Goal: Task Accomplishment & Management: Use online tool/utility

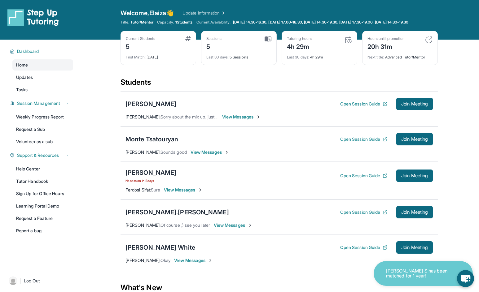
click at [31, 284] on span "Log Out" at bounding box center [32, 281] width 16 height 6
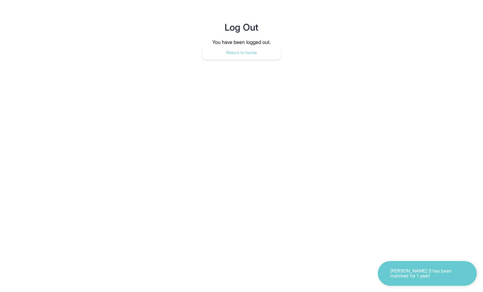
click at [239, 50] on button "Return to home" at bounding box center [241, 53] width 79 height 14
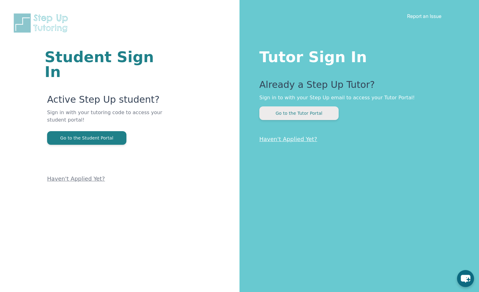
click at [291, 113] on button "Go to the Tutor Portal" at bounding box center [298, 113] width 79 height 14
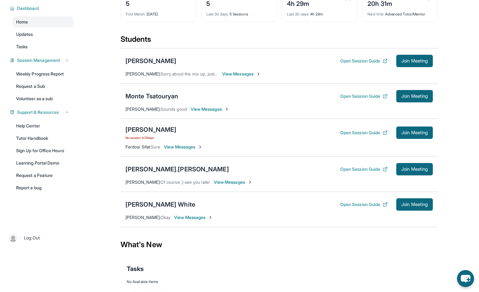
scroll to position [62, 0]
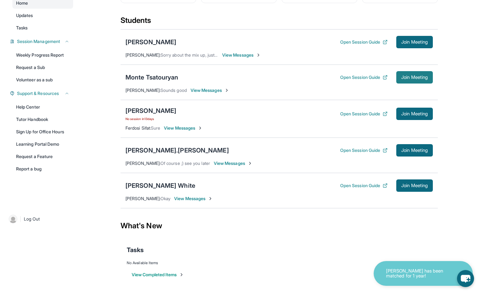
click at [406, 79] on span "Join Meeting" at bounding box center [414, 78] width 27 height 4
